Goal: Information Seeking & Learning: Check status

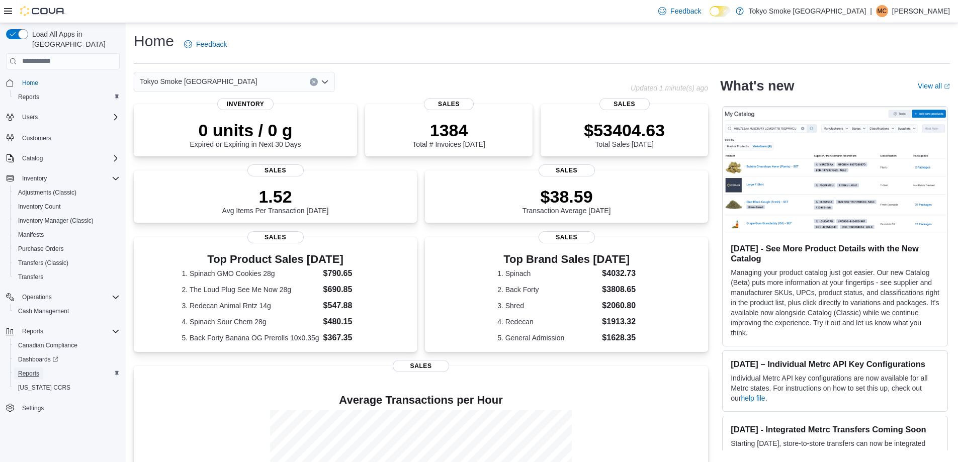
click at [30, 370] on span "Reports" at bounding box center [28, 374] width 21 height 8
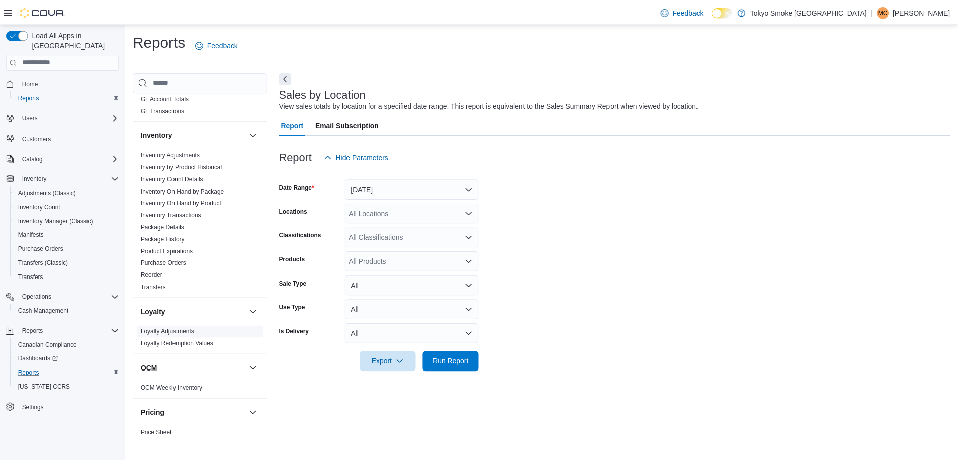
scroll to position [503, 0]
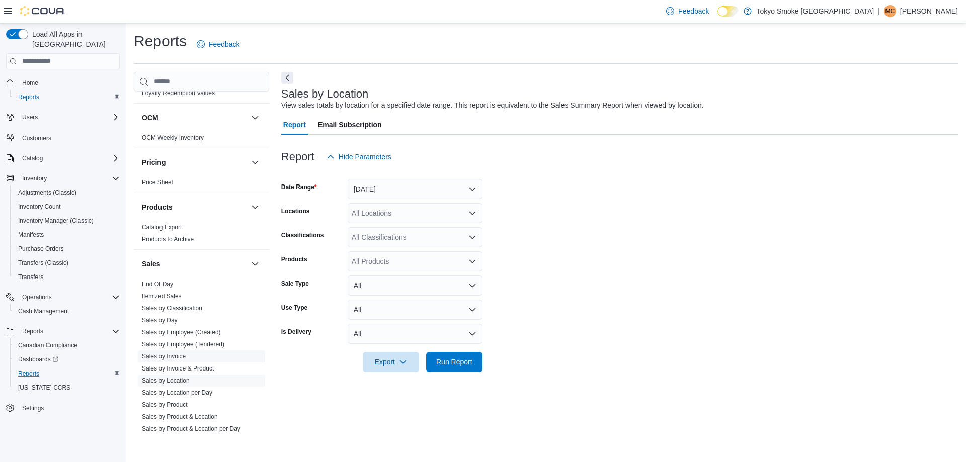
click at [173, 358] on link "Sales by Invoice" at bounding box center [164, 356] width 44 height 7
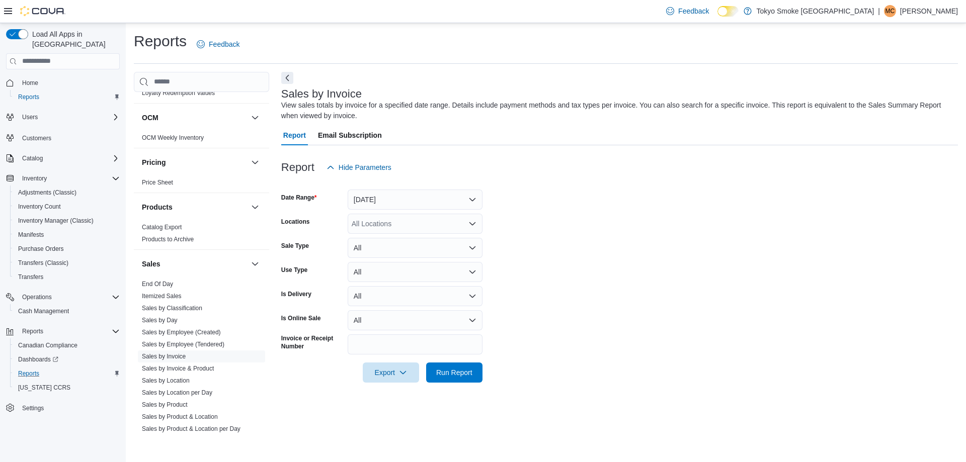
click at [403, 210] on form "Date Range [DATE] Locations All Locations Sale Type All Use Type All Is Deliver…" at bounding box center [619, 280] width 677 height 205
click at [405, 206] on button "[DATE]" at bounding box center [415, 200] width 135 height 20
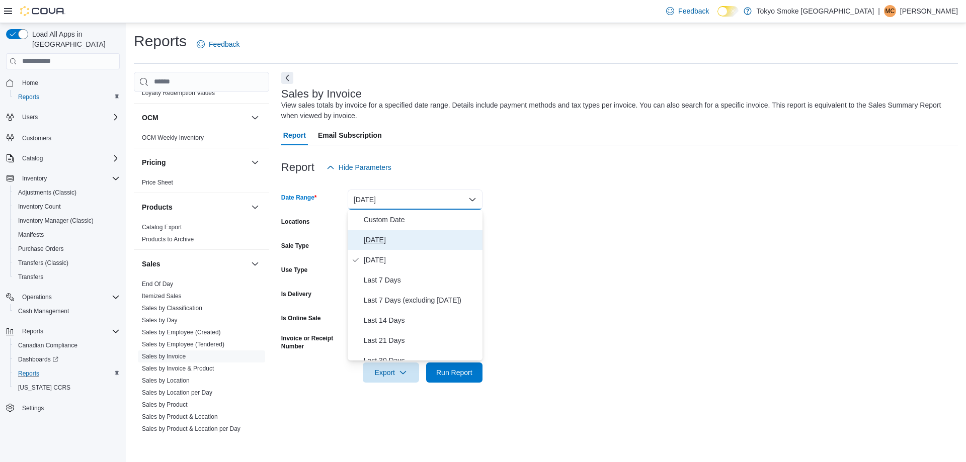
click at [390, 241] on span "[DATE]" at bounding box center [421, 240] width 115 height 12
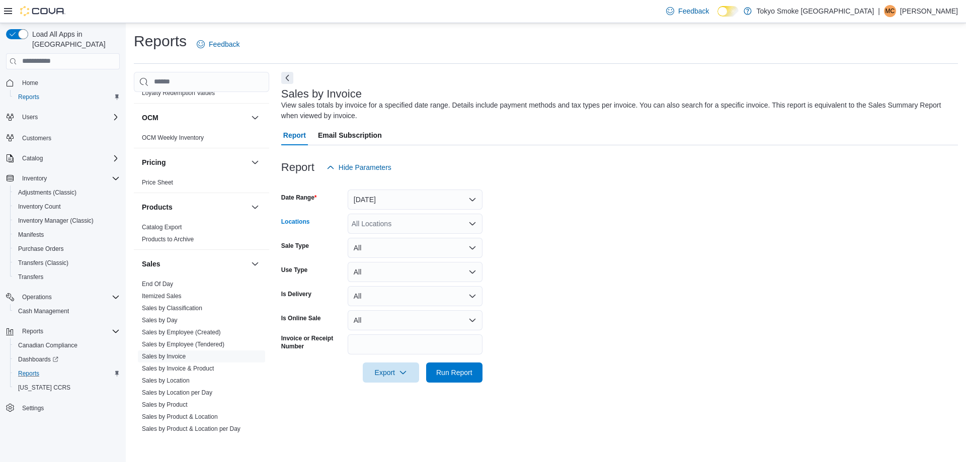
click at [401, 223] on div "All Locations" at bounding box center [415, 224] width 135 height 20
type input "****"
click at [404, 239] on span "Etobicoke Cool Brewing" at bounding box center [406, 241] width 75 height 10
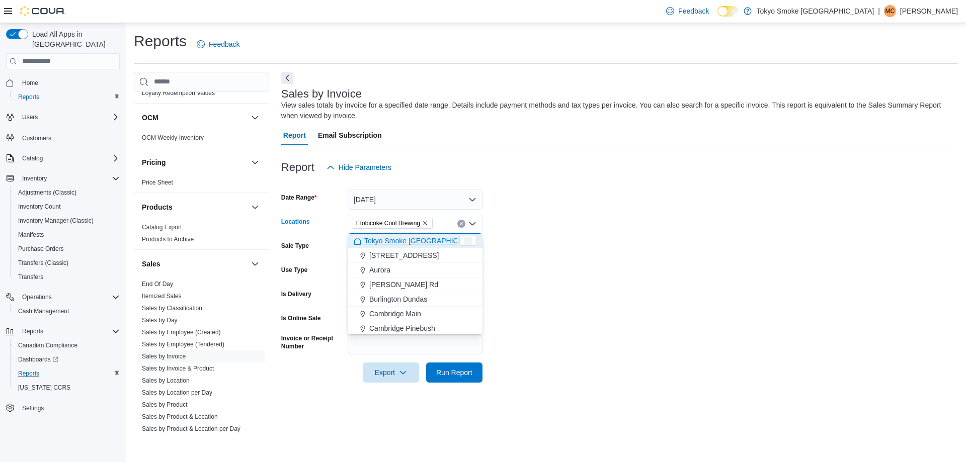
click at [714, 280] on form "Date Range [DATE] Locations [GEOGRAPHIC_DATA] Cool Brewing Combo box. Selected.…" at bounding box center [619, 280] width 677 height 205
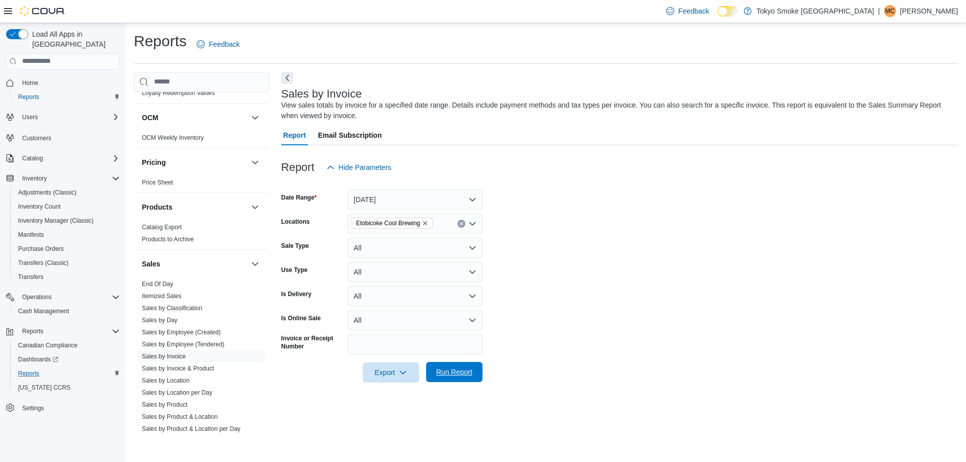
click at [469, 378] on span "Run Report" at bounding box center [454, 372] width 44 height 20
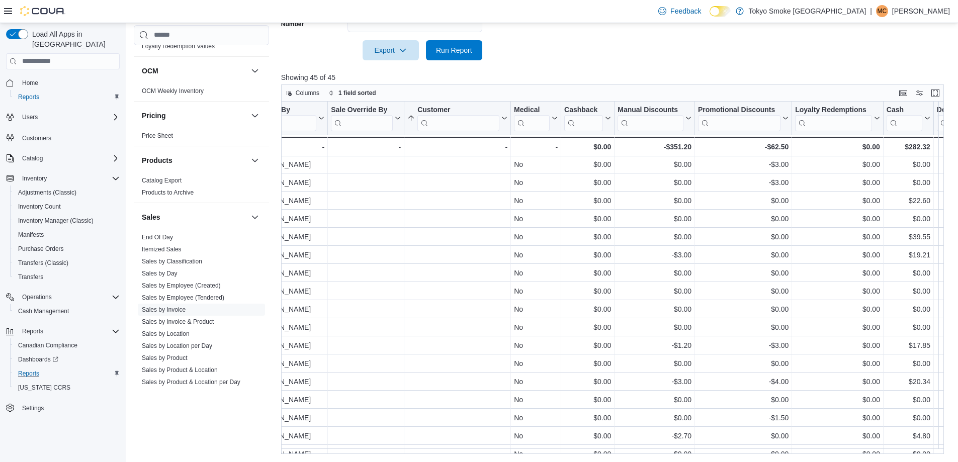
scroll to position [0, 1429]
click at [178, 355] on link "Sales by Product" at bounding box center [165, 358] width 46 height 7
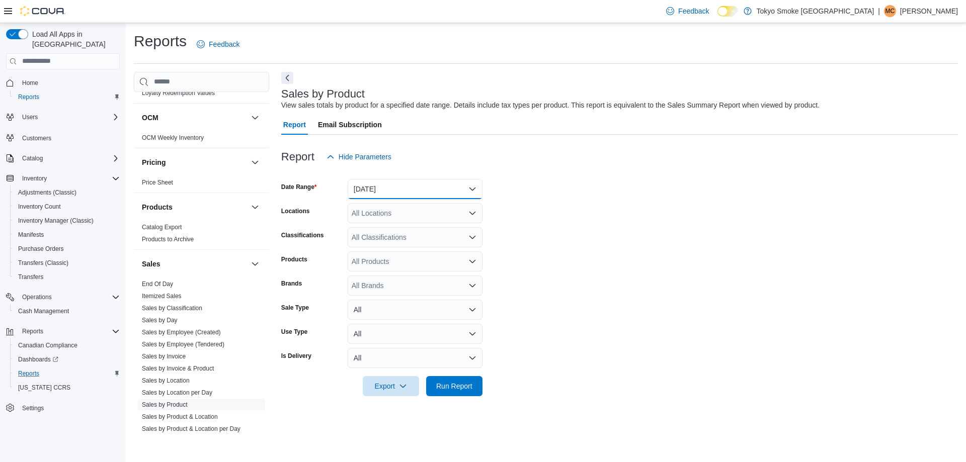
click at [422, 183] on button "[DATE]" at bounding box center [415, 189] width 135 height 20
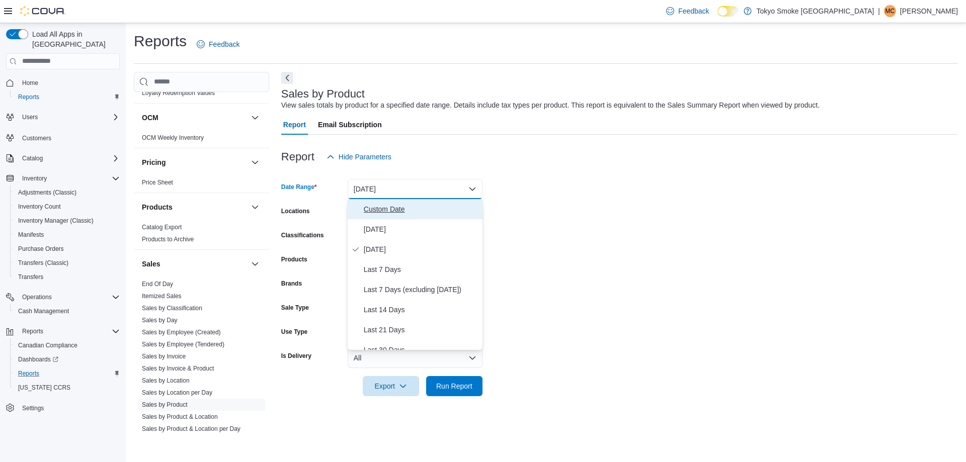
click at [401, 210] on span "Custom Date" at bounding box center [421, 209] width 115 height 12
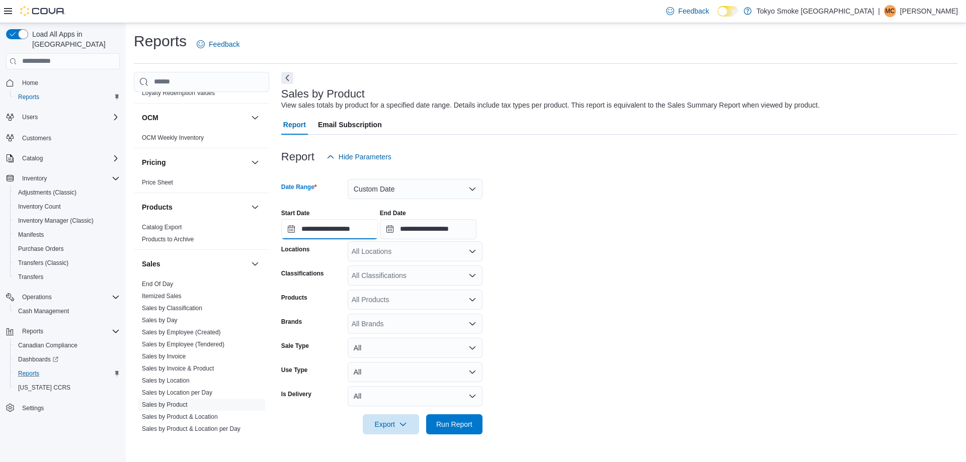
click at [361, 229] on input "**********" at bounding box center [329, 229] width 97 height 20
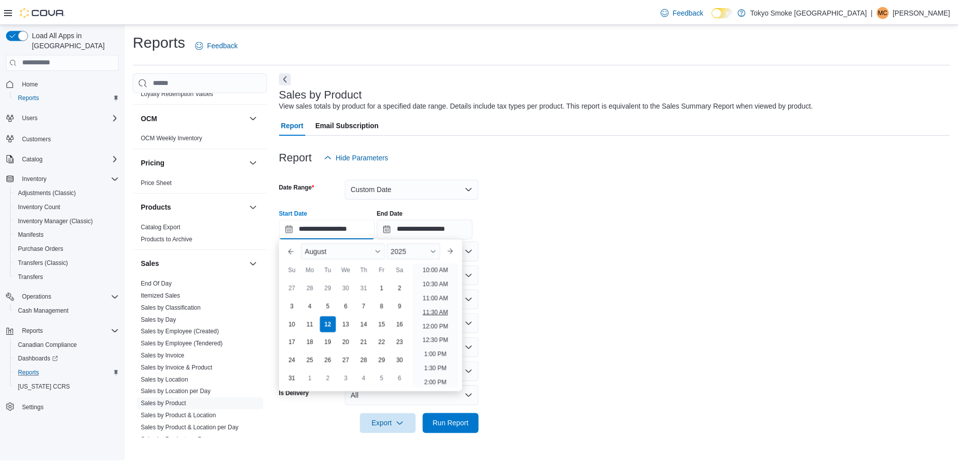
scroll to position [434, 0]
click at [447, 314] on li "5:00 PM" at bounding box center [439, 317] width 31 height 12
type input "**********"
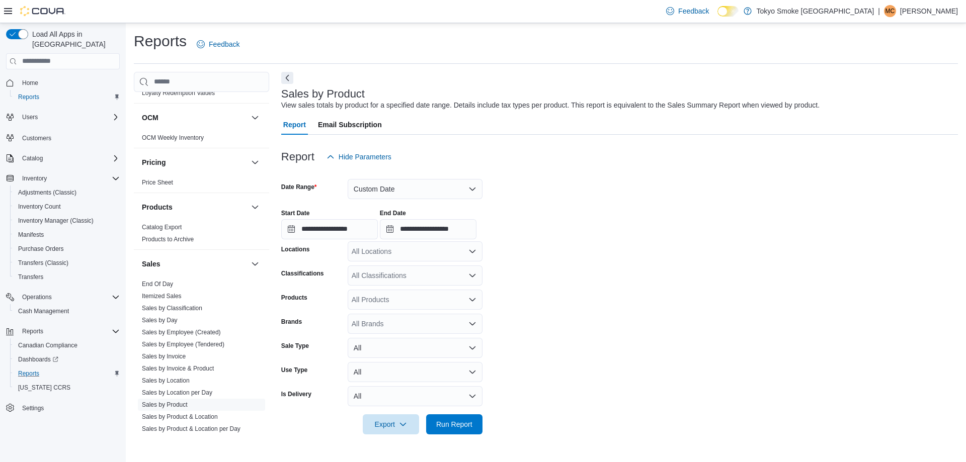
click at [407, 250] on div "All Locations" at bounding box center [415, 251] width 135 height 20
type input "****"
click at [412, 264] on span "Etobicoke Cool Brewing" at bounding box center [406, 269] width 75 height 10
click at [711, 264] on form "**********" at bounding box center [619, 301] width 677 height 268
click at [453, 410] on div at bounding box center [619, 410] width 677 height 8
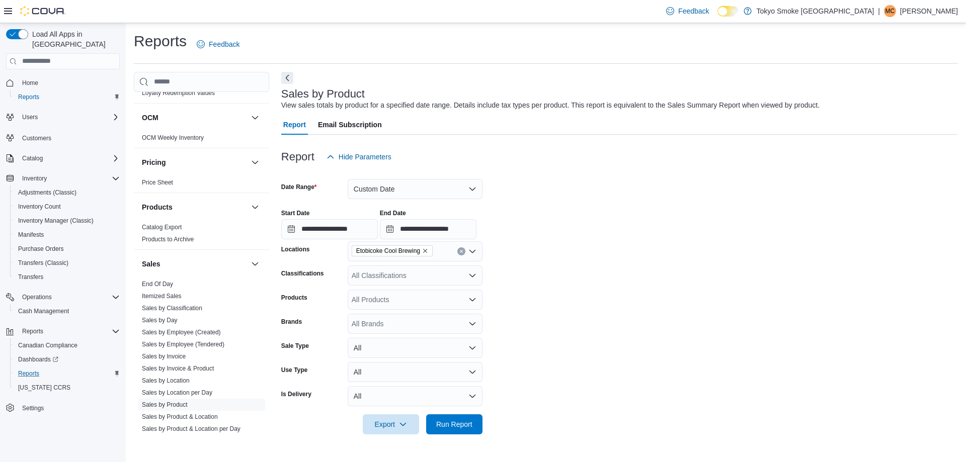
click at [452, 413] on div at bounding box center [619, 410] width 677 height 8
click at [451, 420] on span "Run Report" at bounding box center [454, 424] width 36 height 10
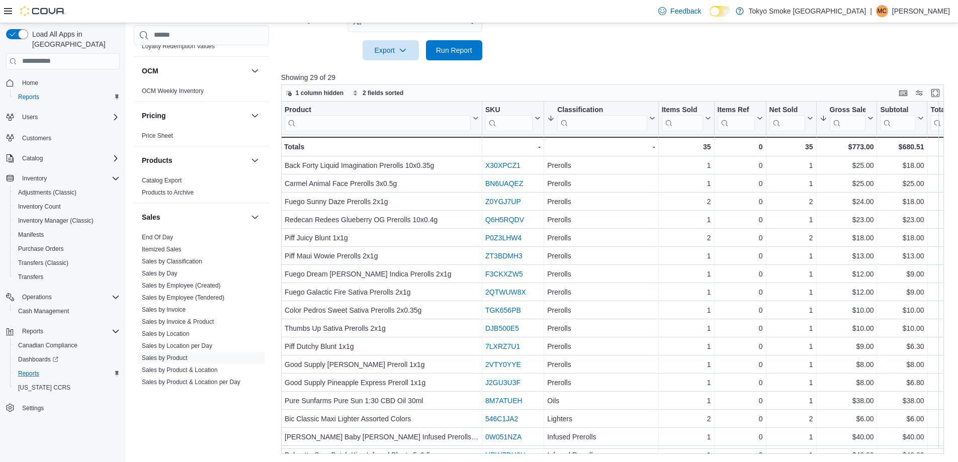
scroll to position [232, 0]
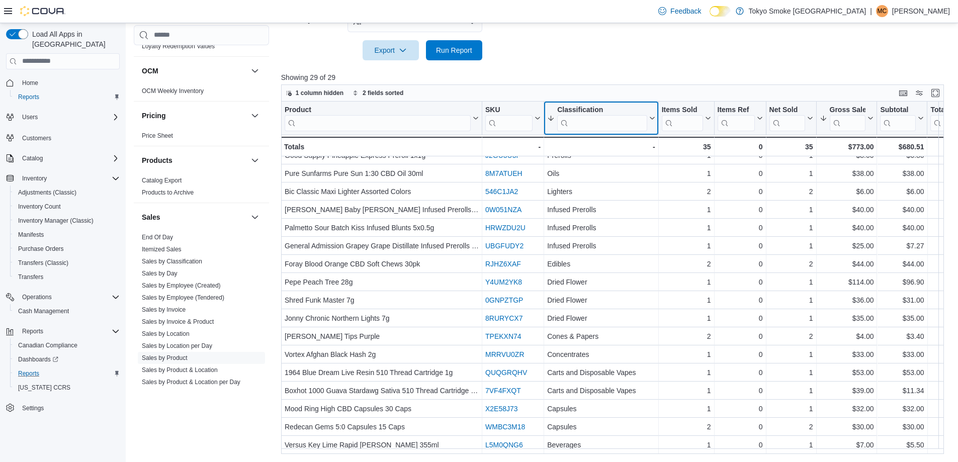
click at [604, 112] on div "Classification" at bounding box center [602, 111] width 90 height 10
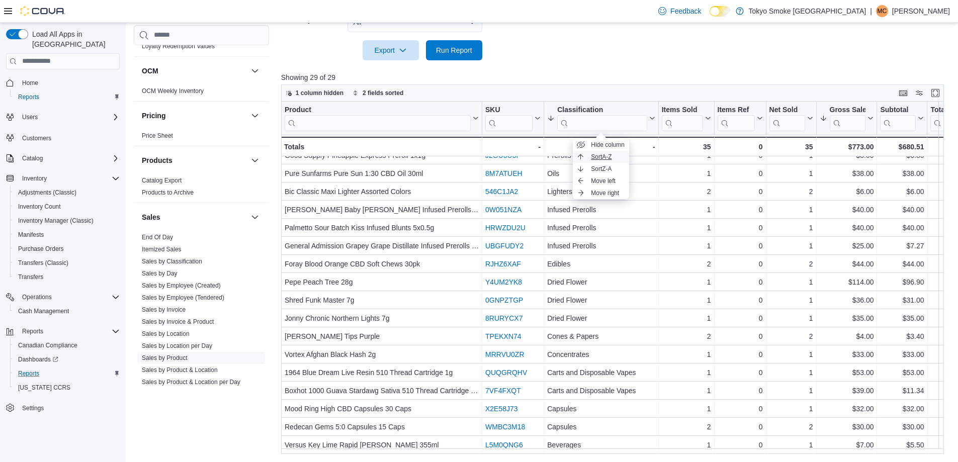
click at [611, 157] on span "Sort A-Z" at bounding box center [601, 157] width 21 height 8
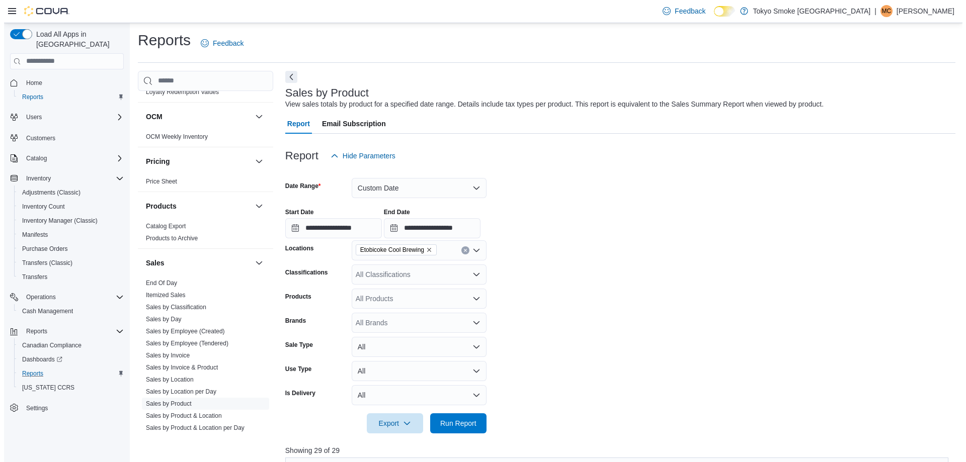
scroll to position [0, 0]
click at [172, 380] on link "Sales by Location" at bounding box center [166, 380] width 48 height 7
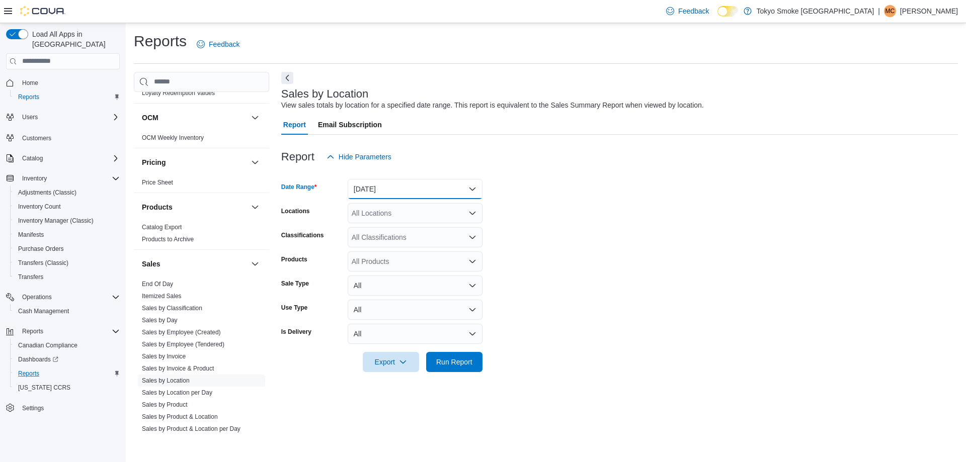
click at [409, 190] on button "[DATE]" at bounding box center [415, 189] width 135 height 20
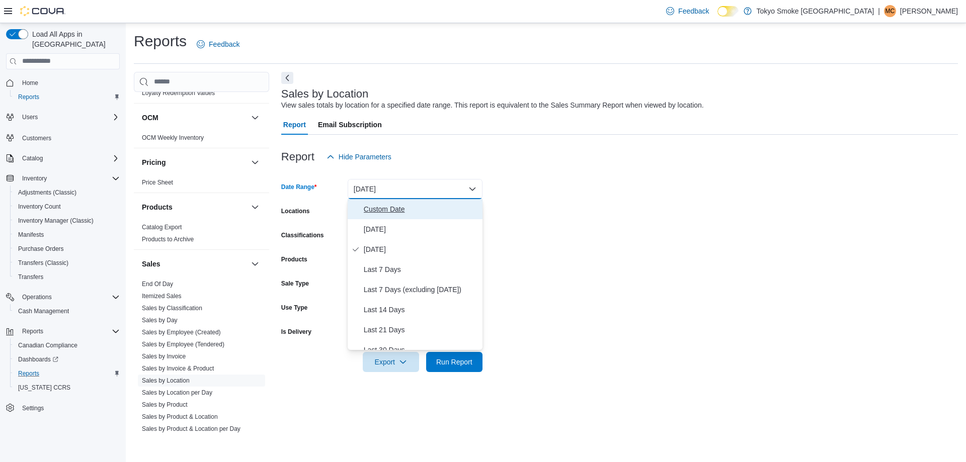
click at [389, 205] on span "Custom Date" at bounding box center [421, 209] width 115 height 12
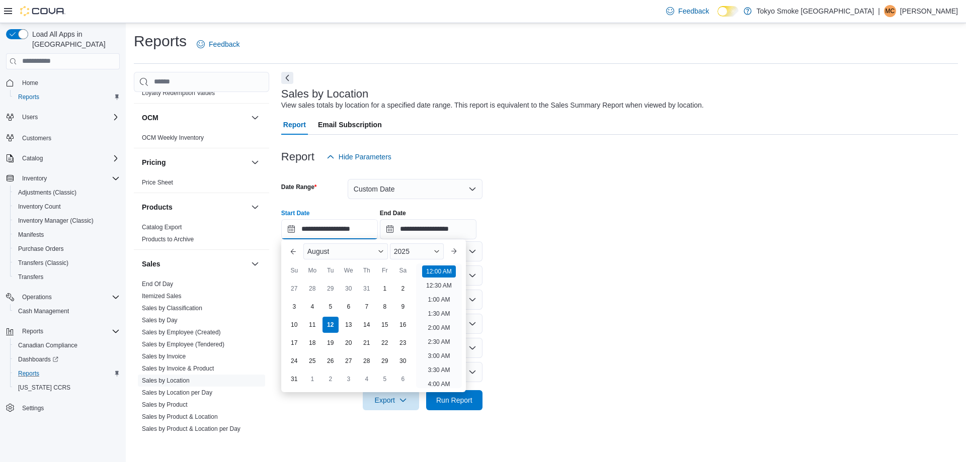
click at [371, 229] on input "**********" at bounding box center [329, 229] width 97 height 20
click at [443, 267] on li "5:00 PM" at bounding box center [439, 267] width 31 height 12
type input "**********"
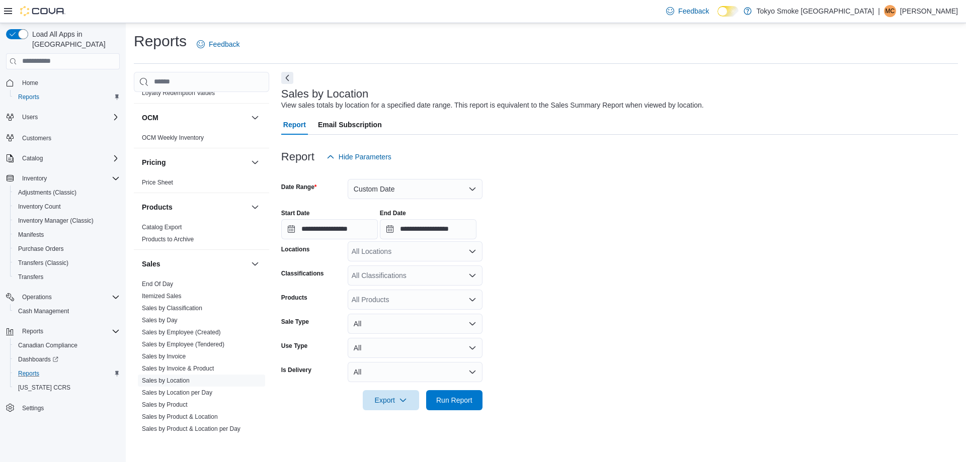
click at [398, 254] on div "All Locations" at bounding box center [415, 251] width 135 height 20
type input "****"
click at [425, 264] on span "Etobicoke Cool Brewing" at bounding box center [406, 269] width 75 height 10
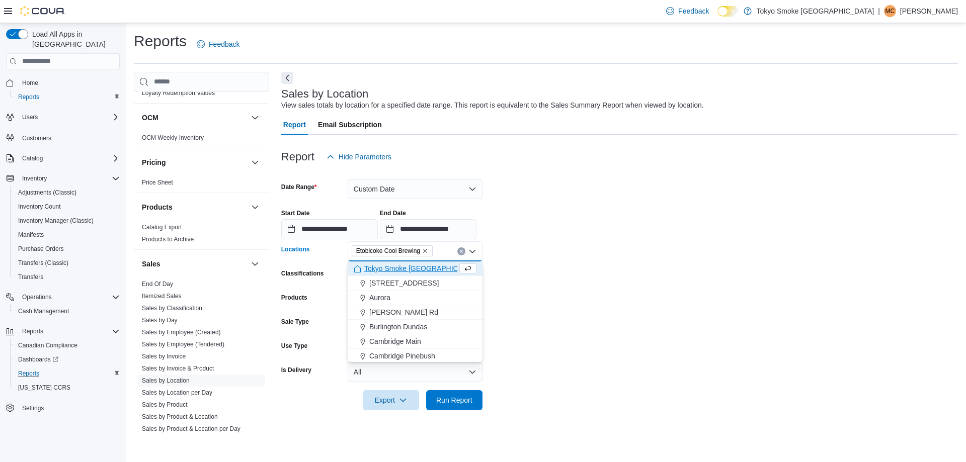
click at [692, 255] on form "**********" at bounding box center [619, 288] width 677 height 243
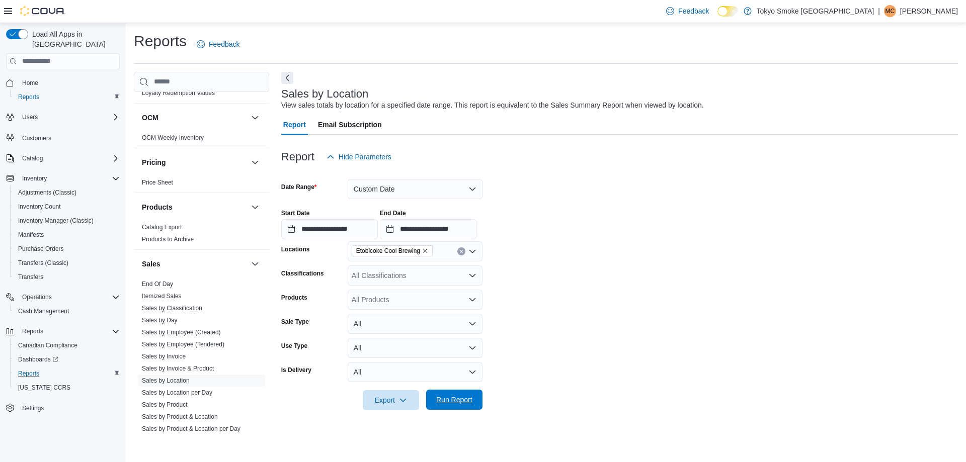
click at [453, 398] on span "Run Report" at bounding box center [454, 400] width 36 height 10
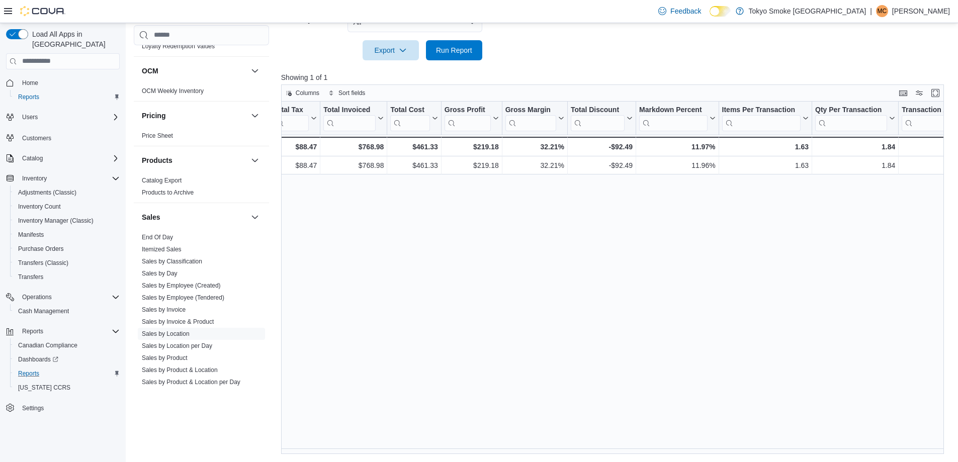
scroll to position [0, 518]
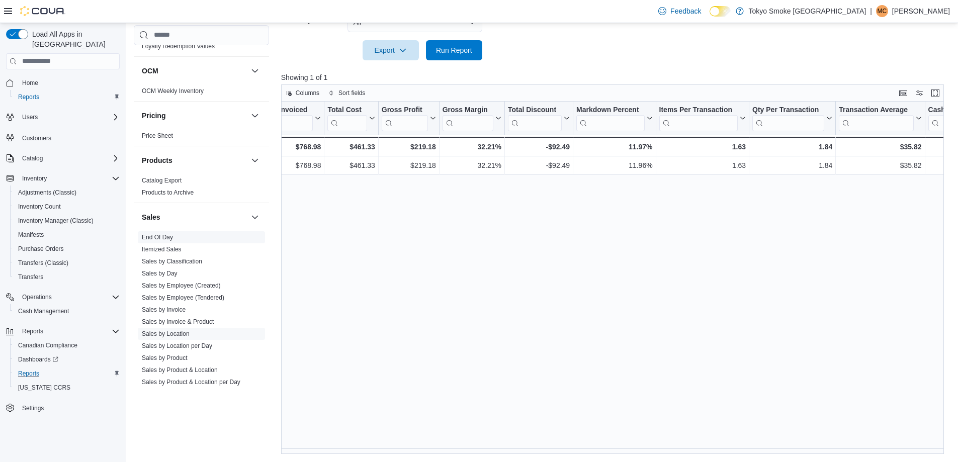
click at [162, 232] on span "End Of Day" at bounding box center [201, 237] width 127 height 12
click at [162, 233] on span "End Of Day" at bounding box center [157, 237] width 31 height 8
click at [162, 235] on link "End Of Day" at bounding box center [157, 237] width 31 height 7
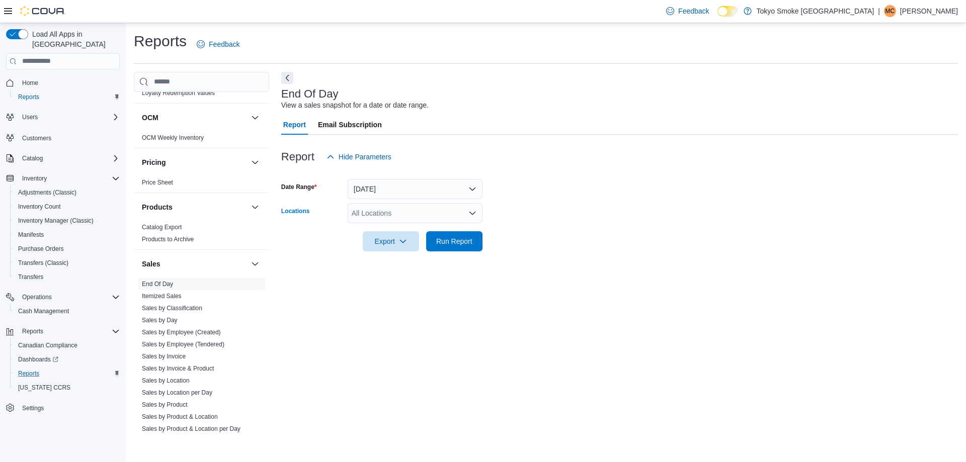
click at [381, 211] on div "All Locations" at bounding box center [415, 213] width 135 height 20
type input "****"
click at [402, 226] on span "Etobicoke Cool Brewing" at bounding box center [406, 230] width 75 height 10
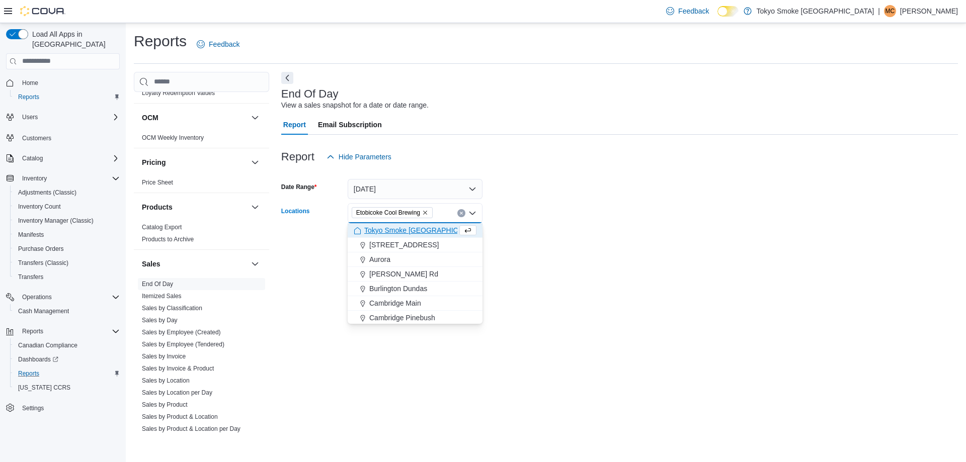
click at [556, 224] on div at bounding box center [619, 227] width 677 height 8
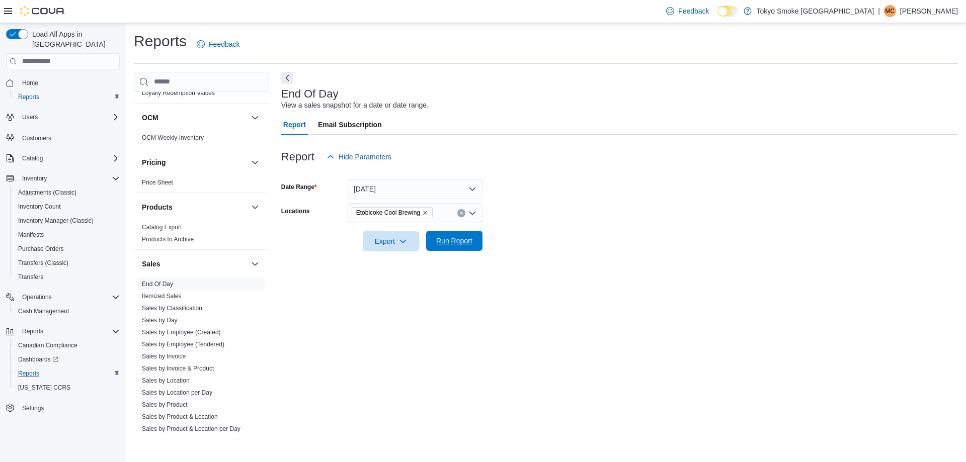
click at [478, 237] on button "Run Report" at bounding box center [454, 241] width 56 height 20
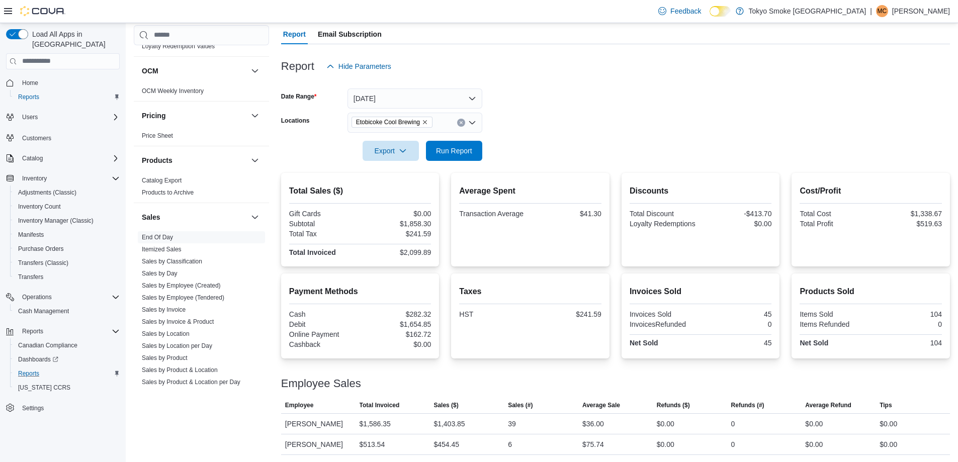
scroll to position [92, 0]
